Goal: Task Accomplishment & Management: Manage account settings

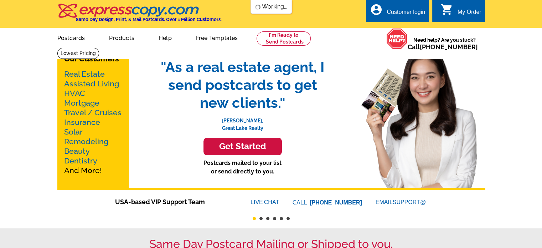
click at [390, 10] on div "Customer login" at bounding box center [406, 14] width 38 height 10
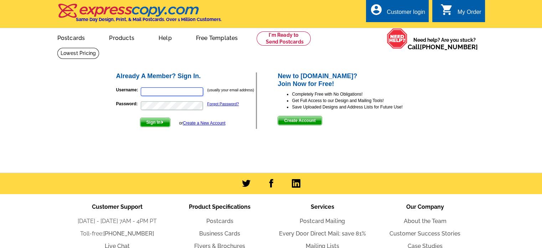
type input "[EMAIL_ADDRESS][DOMAIN_NAME]"
click at [158, 119] on span "Sign In" at bounding box center [155, 122] width 30 height 9
